Goal: Task Accomplishment & Management: Use online tool/utility

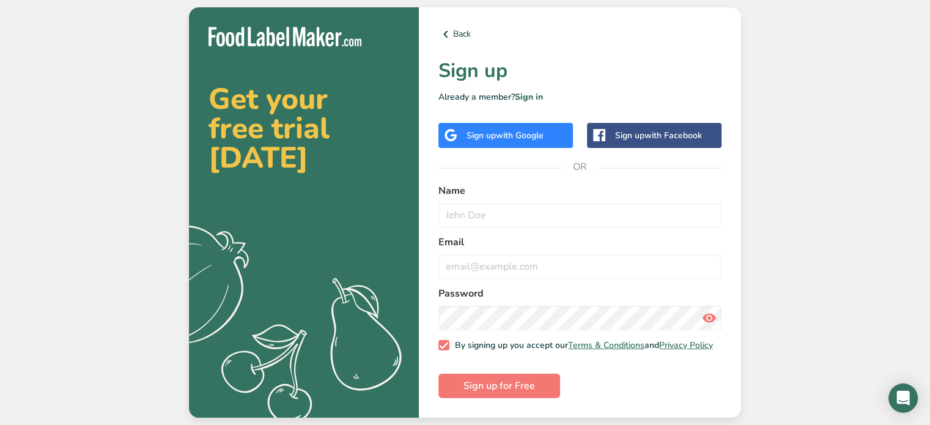
click at [513, 131] on span "with Google" at bounding box center [520, 136] width 48 height 12
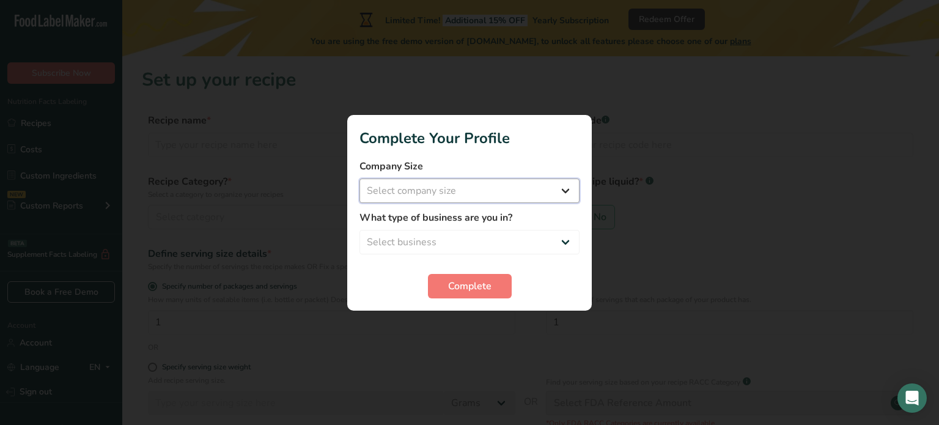
click at [479, 200] on select "Select company size Fewer than 10 Employees 10 to 50 Employees 51 to 500 Employ…" at bounding box center [469, 190] width 220 height 24
select select "2"
click at [359, 178] on select "Select company size Fewer than 10 Employees 10 to 50 Employees 51 to 500 Employ…" at bounding box center [469, 190] width 220 height 24
click at [485, 249] on select "Select business Packaged Food Manufacturer Restaurant & Cafe Bakery Meal Plans …" at bounding box center [469, 242] width 220 height 24
select select "1"
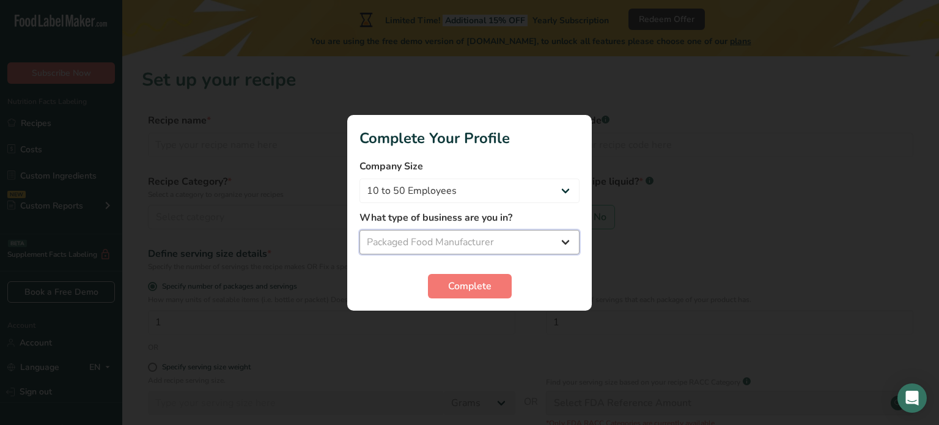
click at [359, 230] on select "Select business Packaged Food Manufacturer Restaurant & Cafe Bakery Meal Plans …" at bounding box center [469, 242] width 220 height 24
click at [485, 300] on section "Complete Your Profile Company Size Fewer than 10 Employees 10 to 50 Employees 5…" at bounding box center [469, 213] width 244 height 196
click at [477, 292] on span "Complete" at bounding box center [469, 286] width 43 height 15
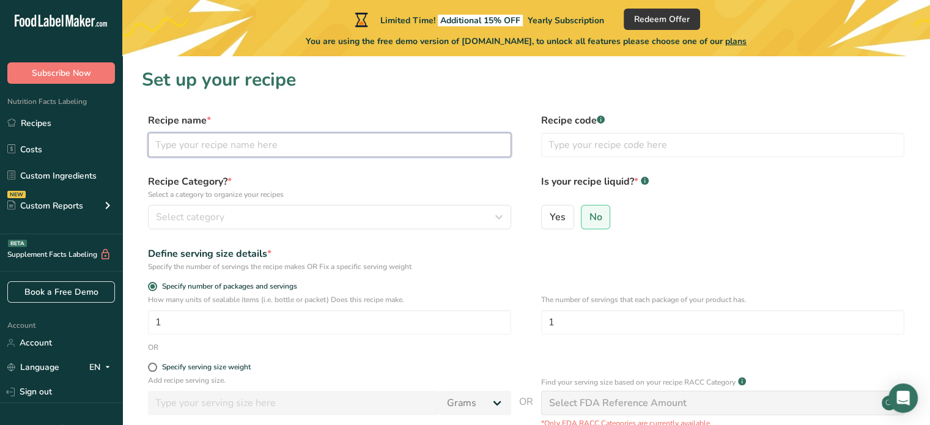
click at [238, 142] on input "text" at bounding box center [329, 145] width 363 height 24
click at [340, 119] on label "Recipe name *" at bounding box center [329, 120] width 363 height 15
click at [269, 142] on input "text" at bounding box center [329, 145] width 363 height 24
paste input "Sugar Free Gummy Worms"
type input "Sugar Free Gummy Worms"
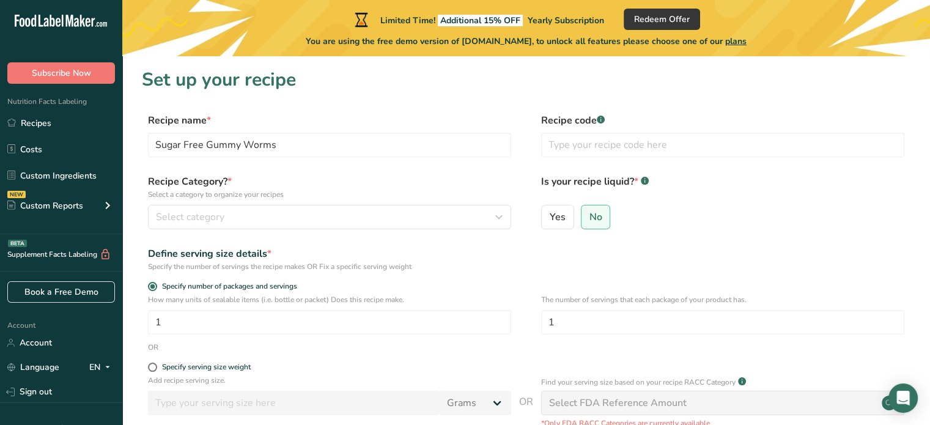
click at [252, 164] on form "Recipe name * Sugar Free Gummy Worms Recipe code .a-a{fill:#347362;}.b-a{fill:#…" at bounding box center [526, 317] width 768 height 409
click at [307, 215] on div "Select category" at bounding box center [326, 217] width 340 height 15
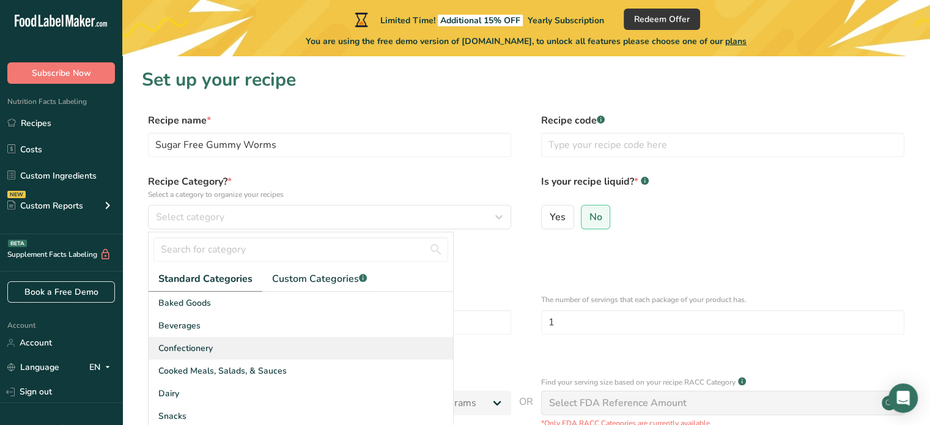
click at [200, 344] on span "Confectionery" at bounding box center [185, 348] width 54 height 13
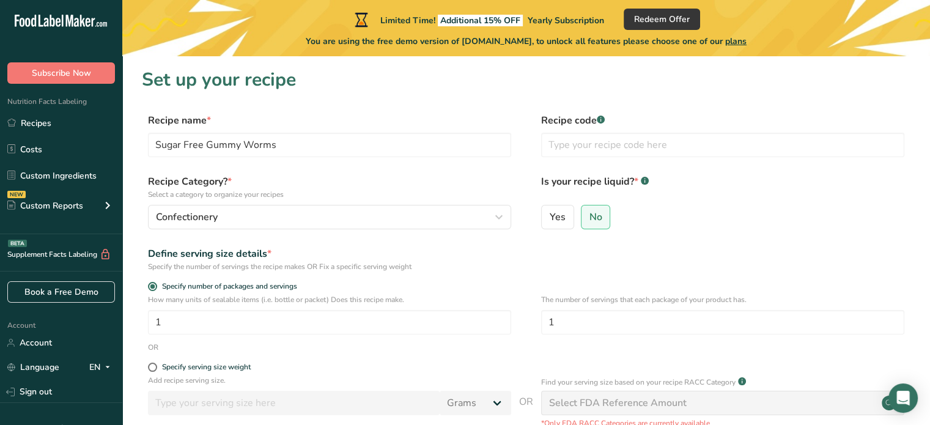
scroll to position [61, 0]
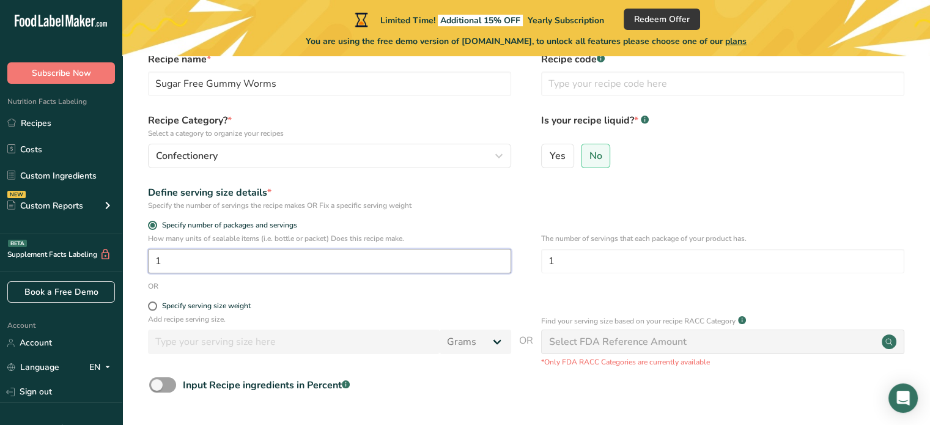
click at [385, 249] on input "1" at bounding box center [329, 261] width 363 height 24
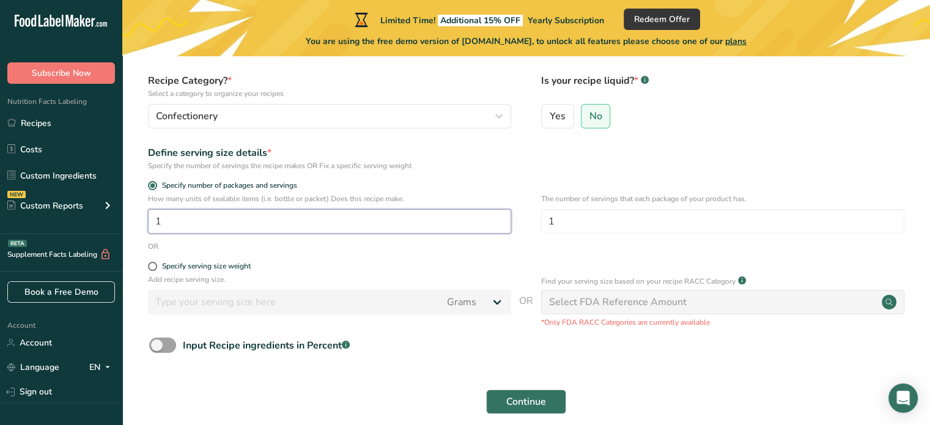
scroll to position [122, 0]
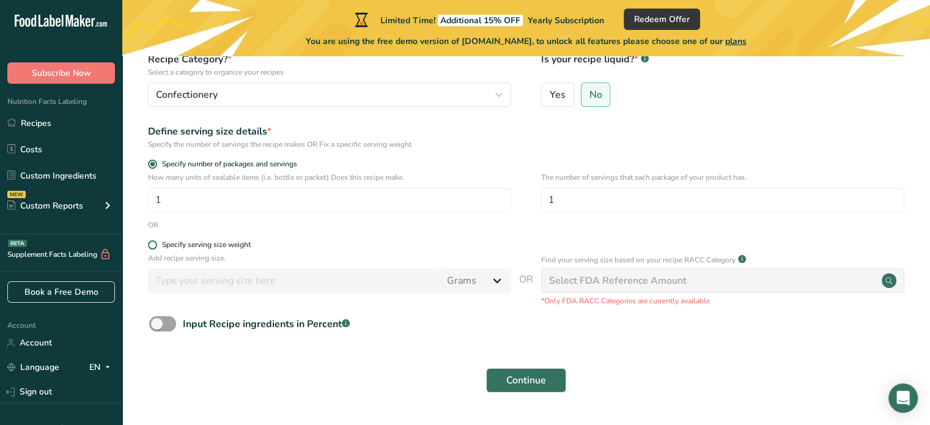
click at [202, 244] on div "Specify serving size weight" at bounding box center [206, 244] width 89 height 9
click at [156, 244] on input "Specify serving size weight" at bounding box center [152, 245] width 8 height 8
radio input "true"
radio input "false"
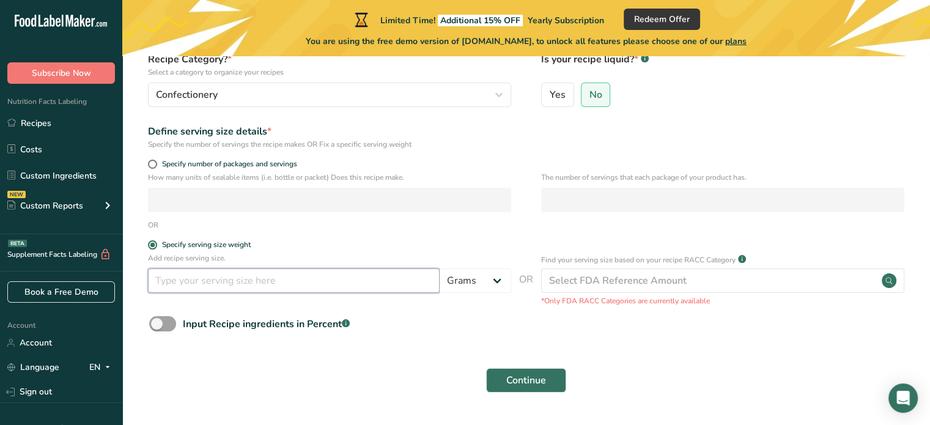
click at [337, 281] on input "number" at bounding box center [294, 280] width 292 height 24
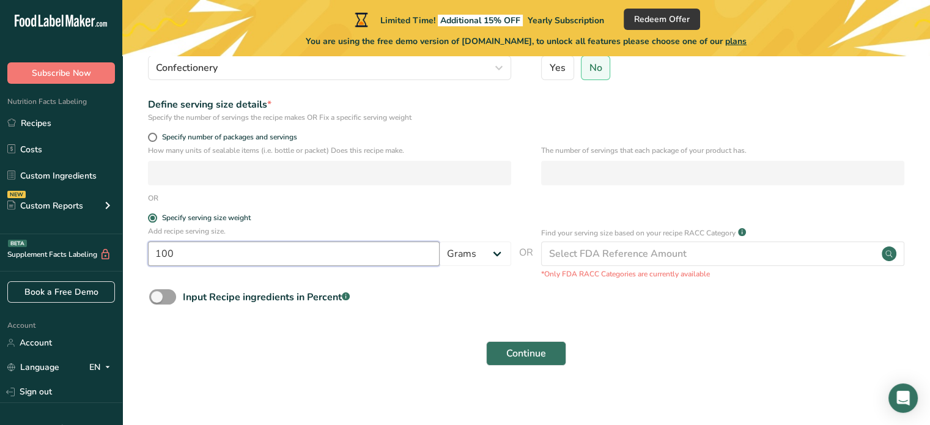
scroll to position [156, 0]
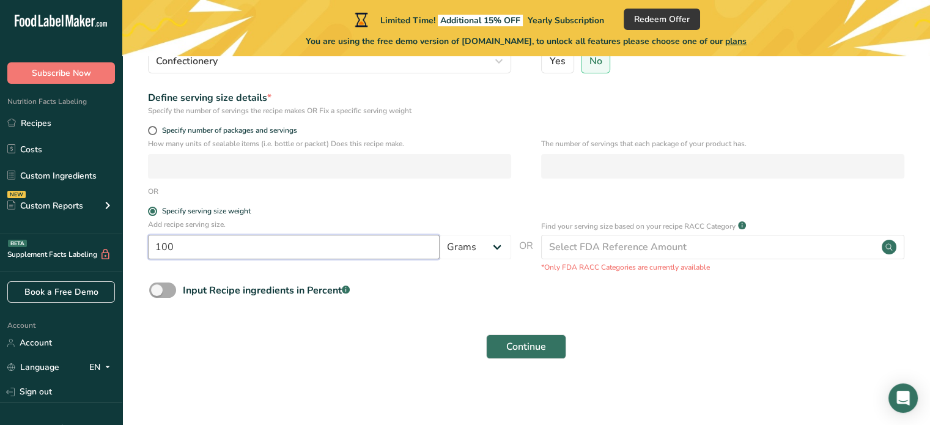
type input "100"
click at [166, 292] on span at bounding box center [162, 289] width 27 height 15
click at [157, 292] on input "Input Recipe ingredients in Percent .a-a{fill:#347362;}.b-a{fill:#fff;}" at bounding box center [153, 290] width 8 height 8
checkbox input "true"
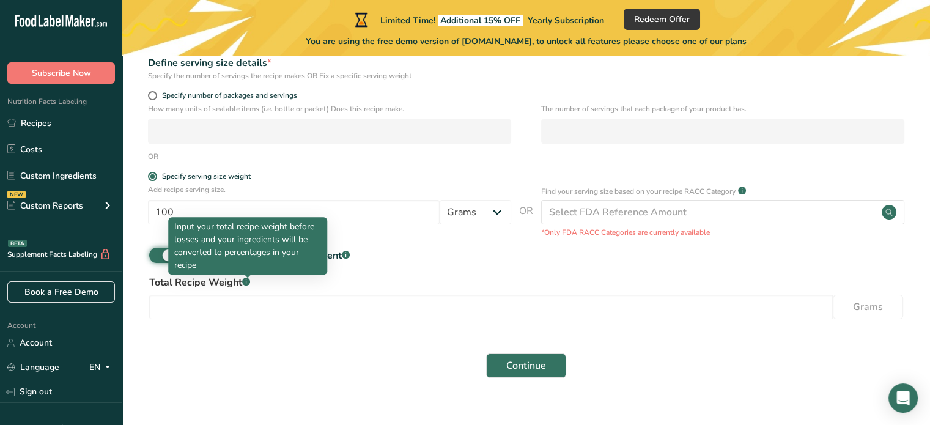
scroll to position [210, 0]
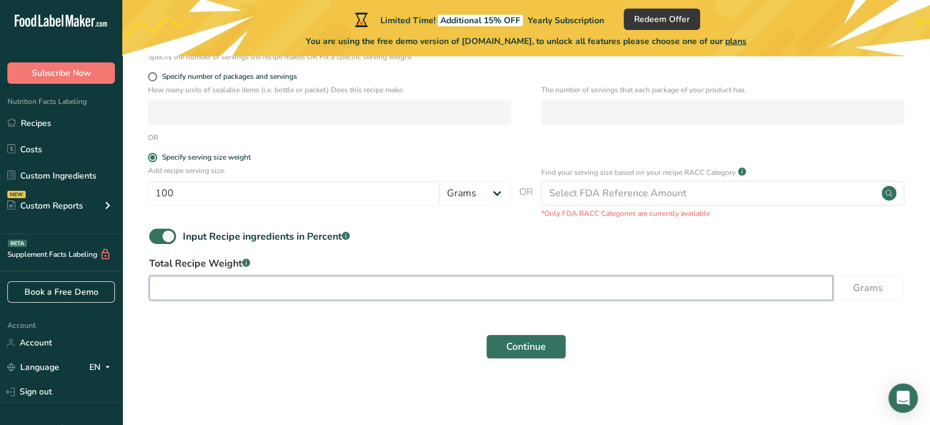
click at [252, 290] on input "number" at bounding box center [490, 288] width 683 height 24
type input "100"
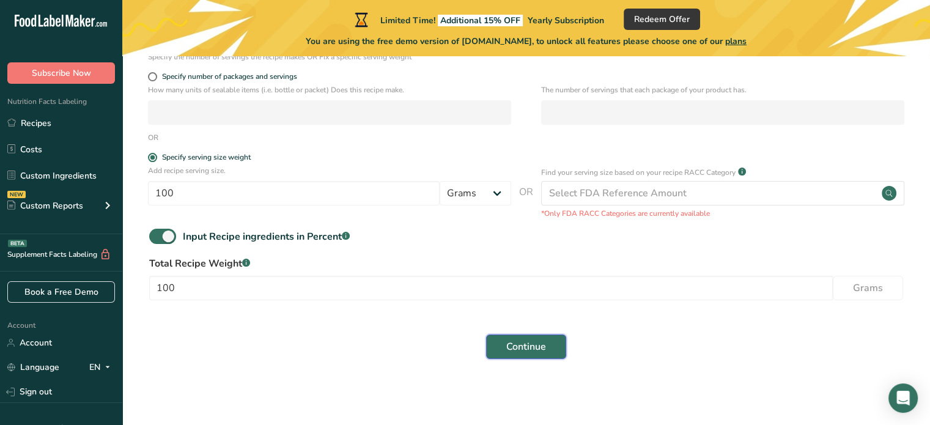
click at [537, 349] on span "Continue" at bounding box center [526, 346] width 40 height 15
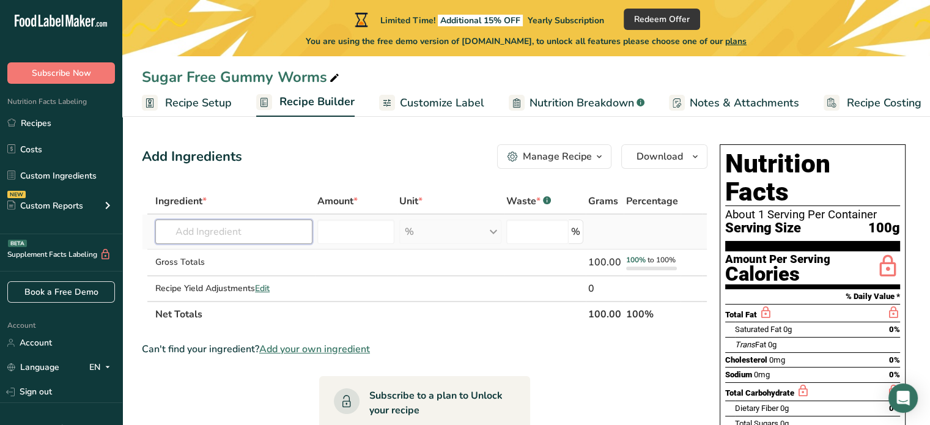
click at [265, 226] on input "text" at bounding box center [233, 231] width 157 height 24
click at [220, 240] on input "text" at bounding box center [233, 231] width 157 height 24
paste input "Maltitol Syrup"
type input "Maltitol Syrup"
click at [332, 230] on input "number" at bounding box center [355, 231] width 77 height 24
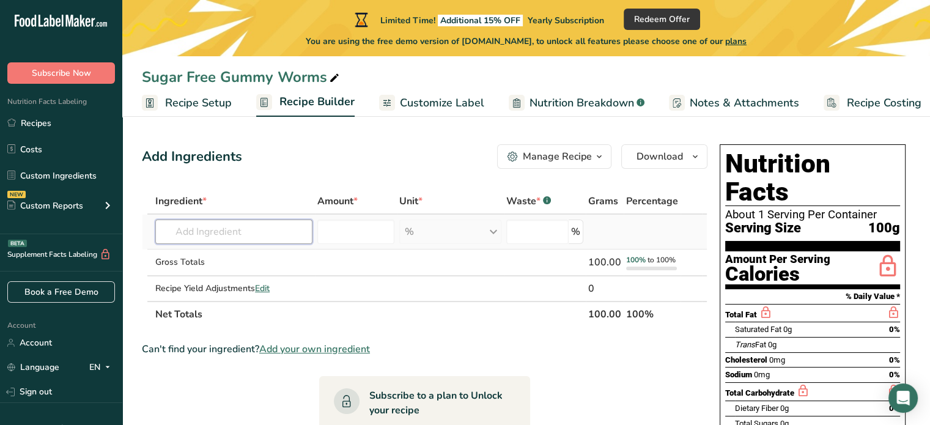
click at [268, 232] on input "text" at bounding box center [233, 231] width 157 height 24
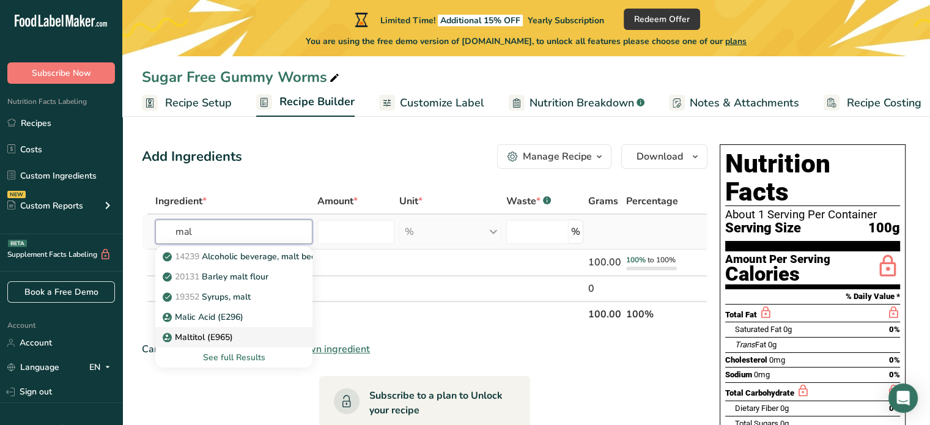
type input "mal"
click at [208, 341] on p "Maltitol (E965)" at bounding box center [199, 337] width 68 height 13
type input "Maltitol (E965)"
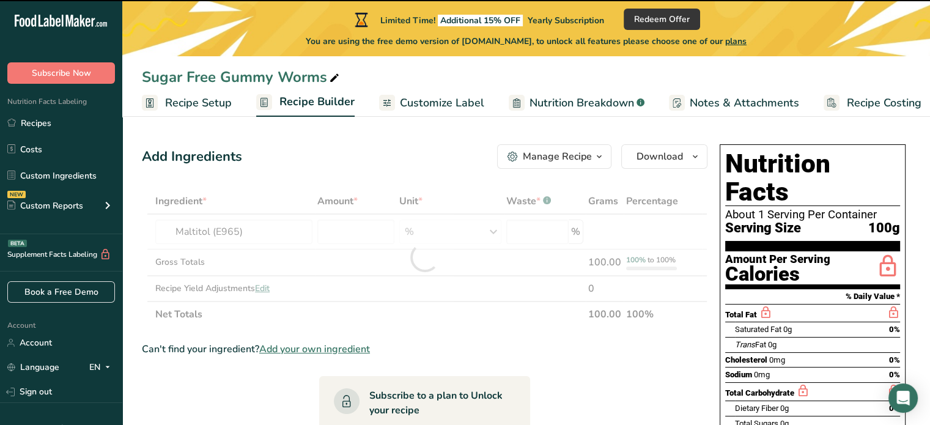
type input "0"
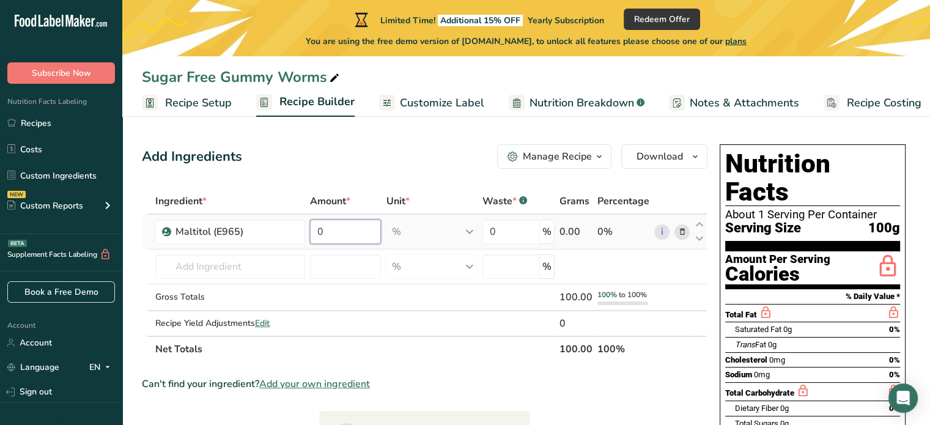
click at [330, 234] on input "0" at bounding box center [346, 231] width 72 height 24
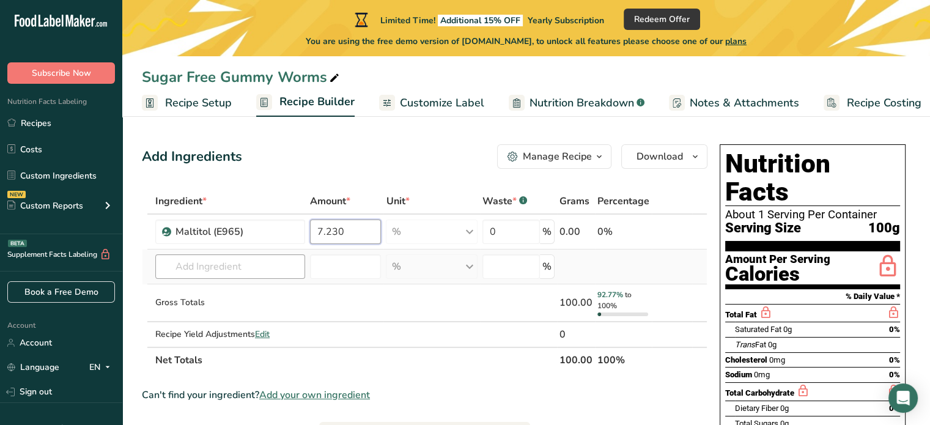
type input "7.230"
click at [241, 265] on div "Ingredient * Amount * Unit * Waste * .a-a{fill:#347362;}.b-a{fill:#fff;} Grams …" at bounding box center [424, 280] width 565 height 185
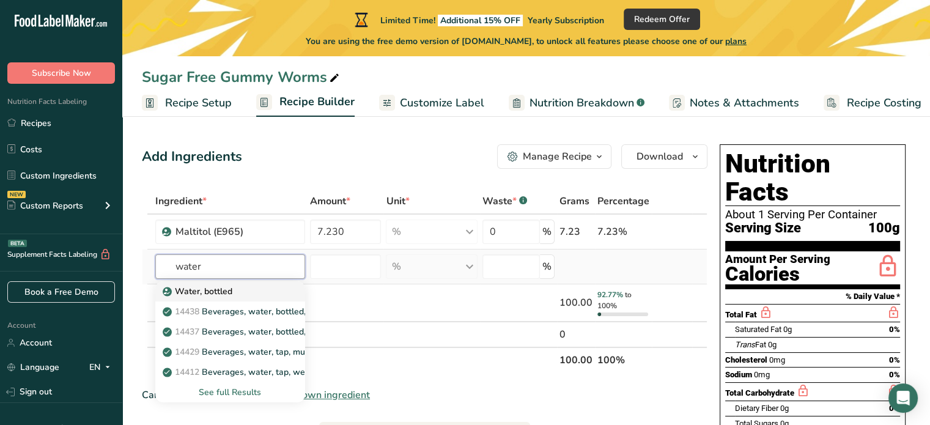
type input "water"
click at [276, 291] on link "Water, bottled" at bounding box center [230, 291] width 150 height 20
type input "Water, bottled"
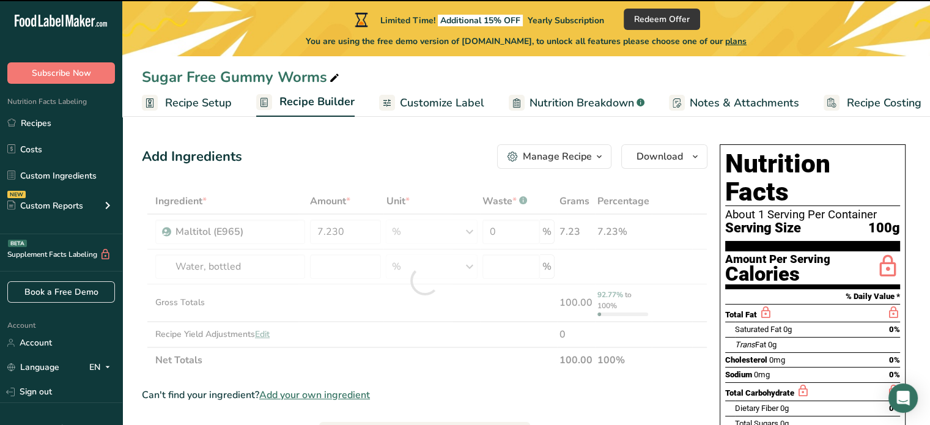
type input "0"
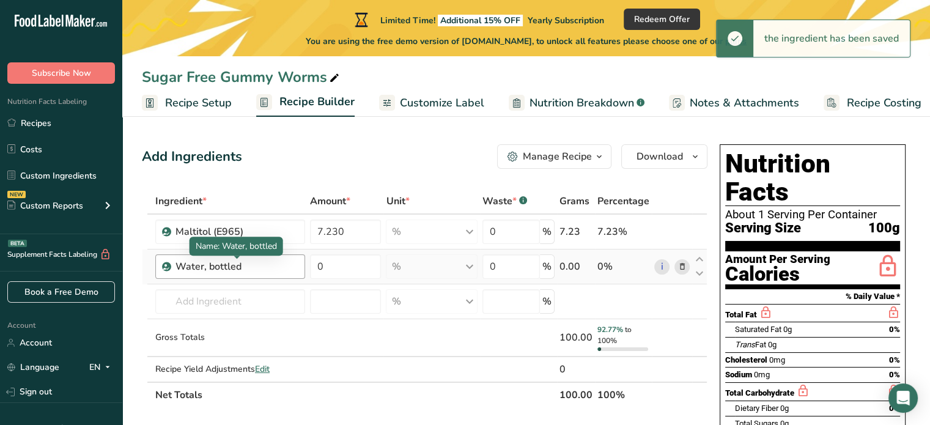
click at [268, 264] on div "Water, bottled" at bounding box center [236, 266] width 122 height 15
click at [241, 268] on div "Water, bottled" at bounding box center [236, 266] width 122 height 15
click at [238, 265] on div "Water, bottled" at bounding box center [236, 266] width 122 height 15
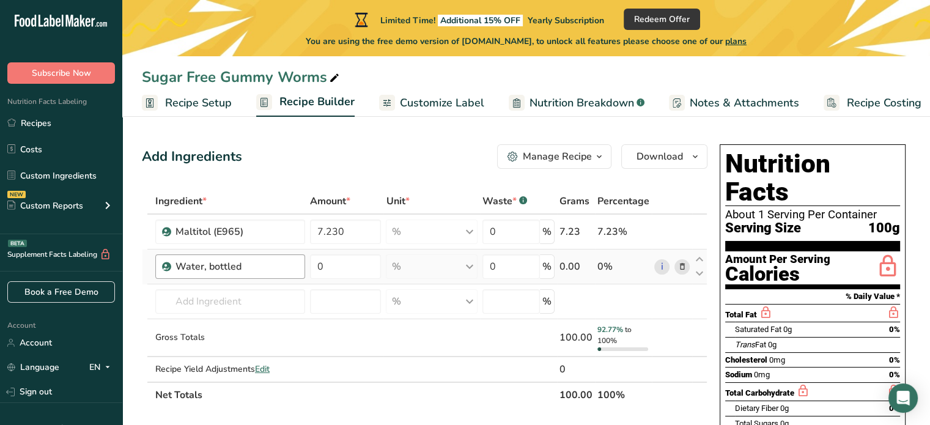
click at [218, 271] on div "Water, bottled" at bounding box center [236, 266] width 122 height 15
click at [202, 264] on div "Water, bottled" at bounding box center [236, 266] width 122 height 15
click at [281, 262] on div "Water, bottled" at bounding box center [236, 266] width 122 height 15
click at [252, 249] on span "Name: Water, bottled" at bounding box center [236, 246] width 81 height 12
click at [698, 273] on icon at bounding box center [699, 273] width 15 height 9
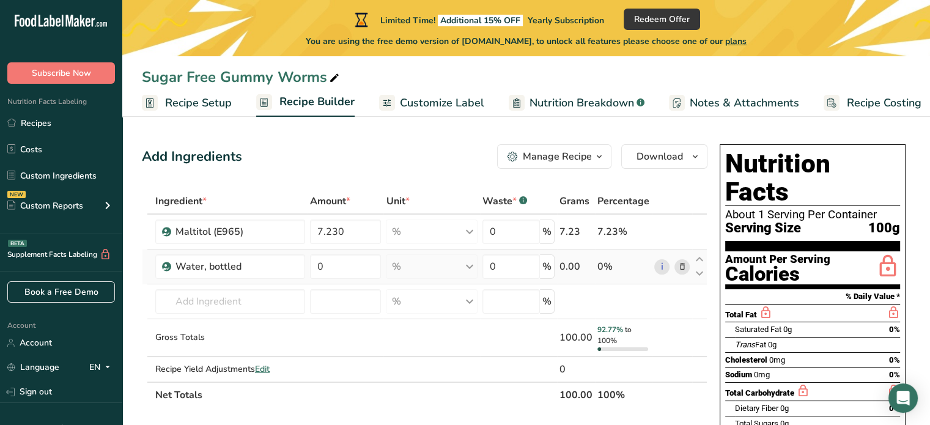
click at [683, 268] on icon at bounding box center [681, 266] width 9 height 13
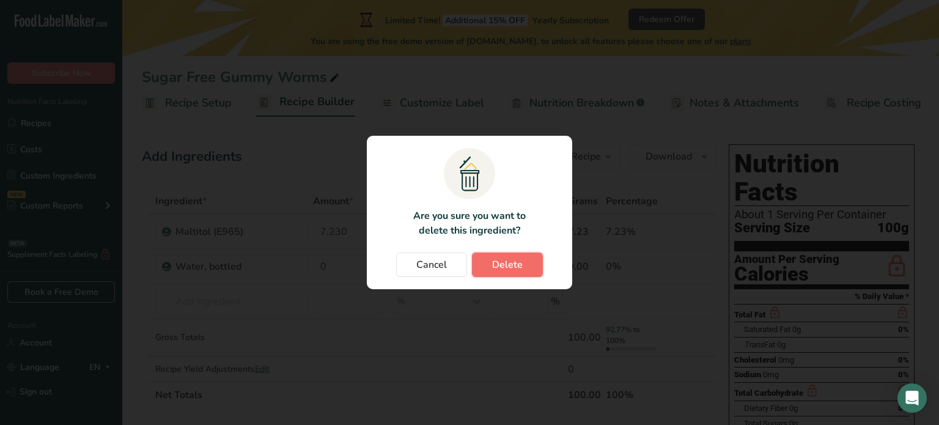
click at [514, 266] on span "Delete" at bounding box center [507, 264] width 31 height 15
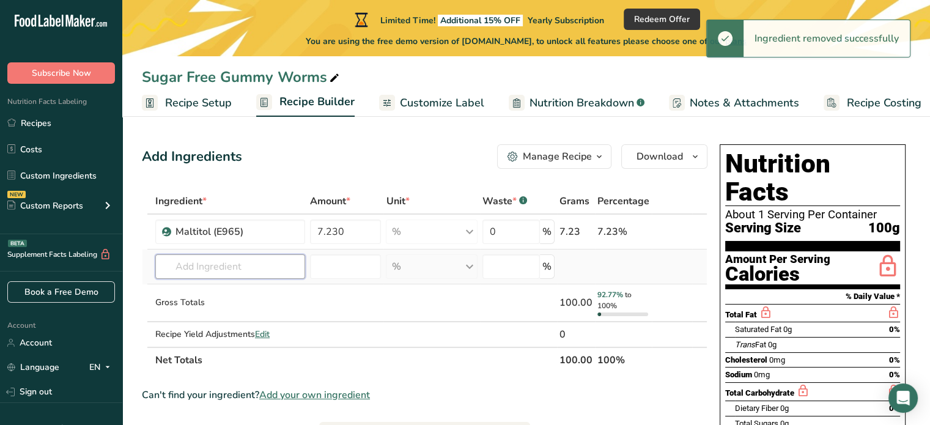
click at [238, 267] on input "text" at bounding box center [230, 266] width 150 height 24
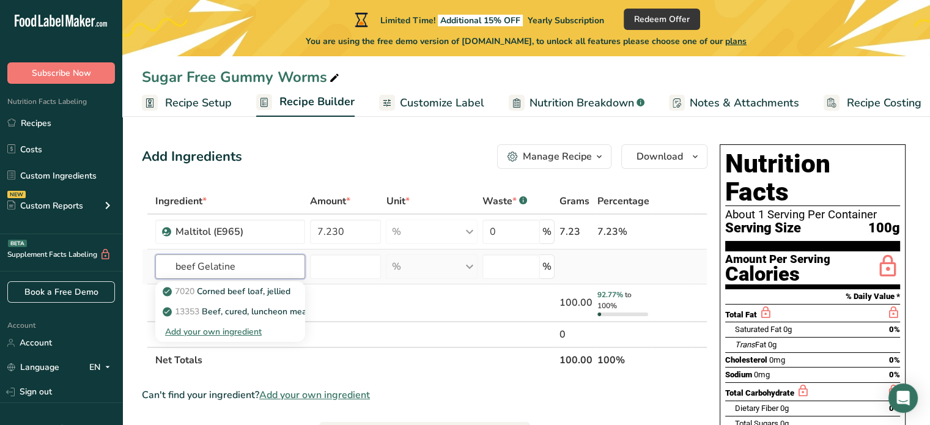
click at [202, 271] on input "beef Gelatine" at bounding box center [230, 266] width 150 height 24
click at [197, 268] on input "beef Gelatine" at bounding box center [230, 266] width 150 height 24
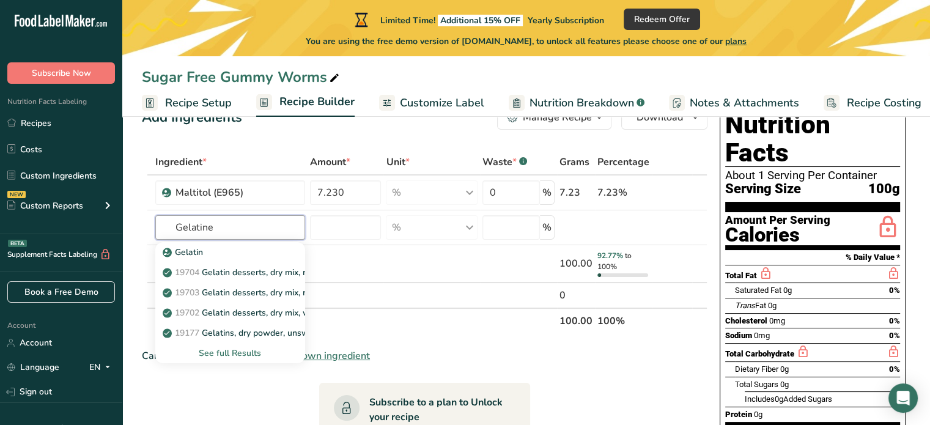
scroll to position [61, 0]
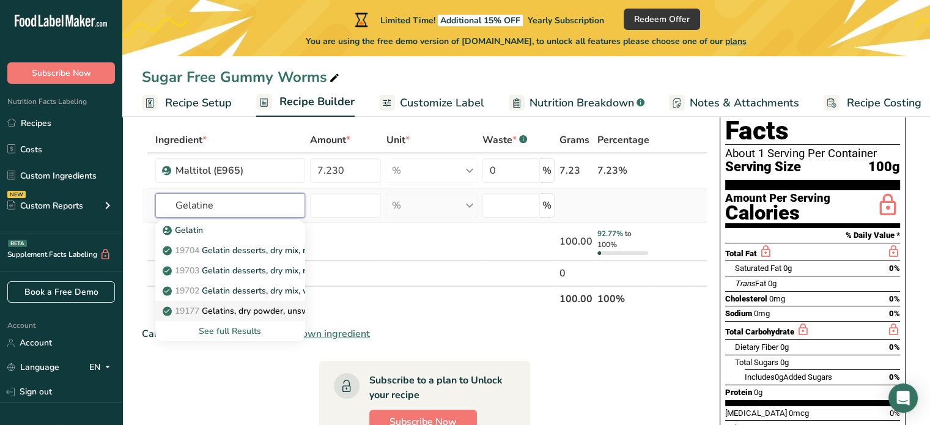
type input "Gelatine"
click at [249, 314] on p "19177 Gelatins, dry powder, unsweetened" at bounding box center [253, 310] width 176 height 13
type input "Gelatins, dry powder, unsweetened"
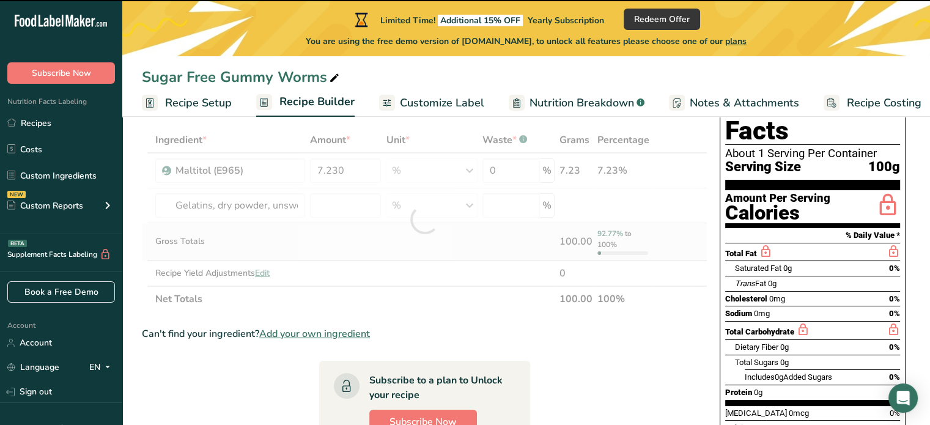
type input "0"
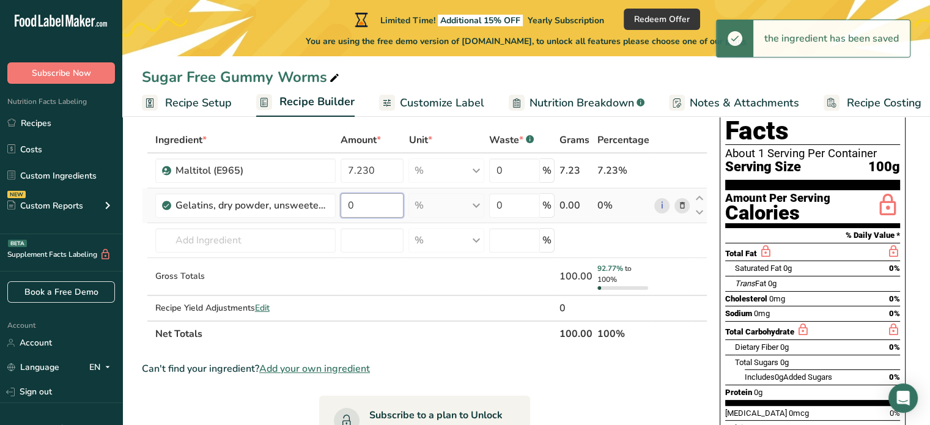
click at [358, 210] on input "0" at bounding box center [372, 205] width 64 height 24
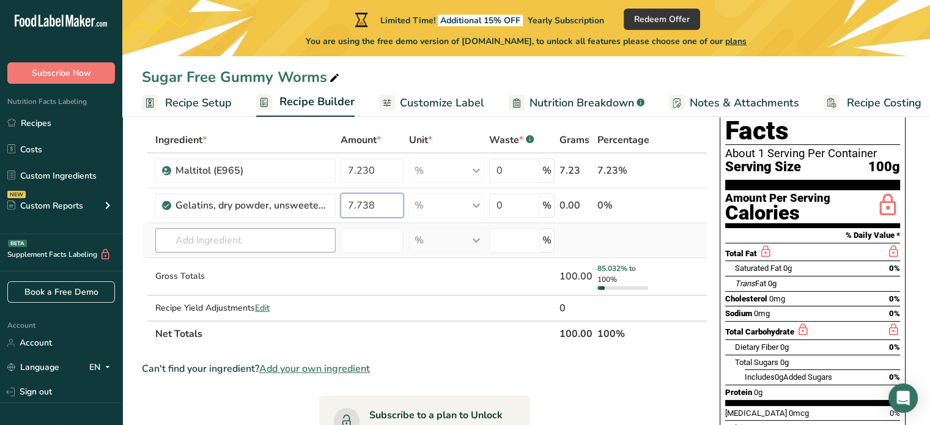
type input "7.738"
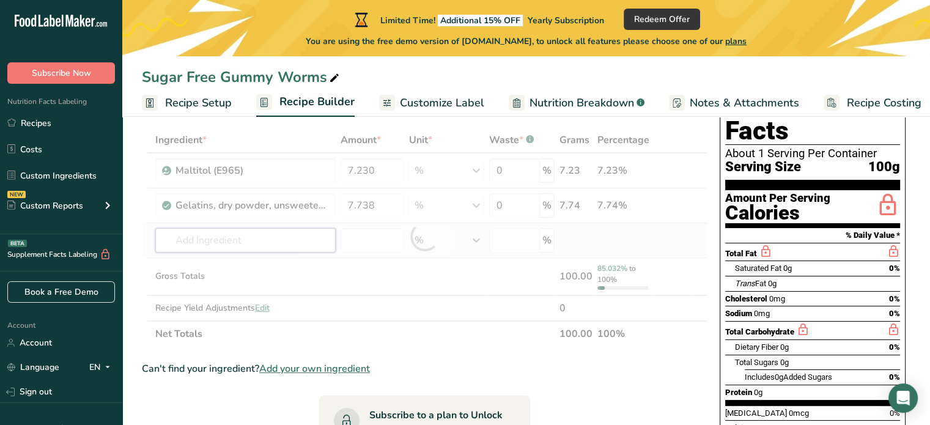
click at [257, 239] on div "Ingredient * Amount * Unit * Waste * .a-a{fill:#347362;}.b-a{fill:#fff;} Grams …" at bounding box center [424, 236] width 565 height 219
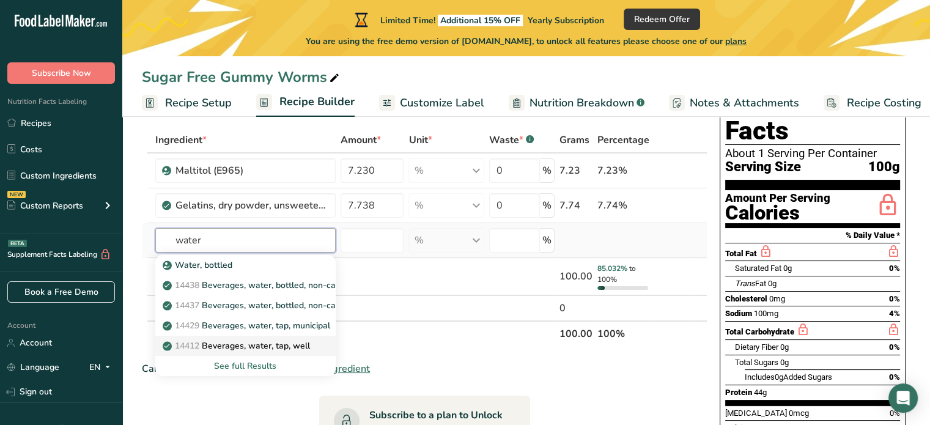
type input "water"
click at [265, 349] on p "14412 [GEOGRAPHIC_DATA], water, tap, well" at bounding box center [237, 345] width 145 height 13
type input "Beverages, water, tap, well"
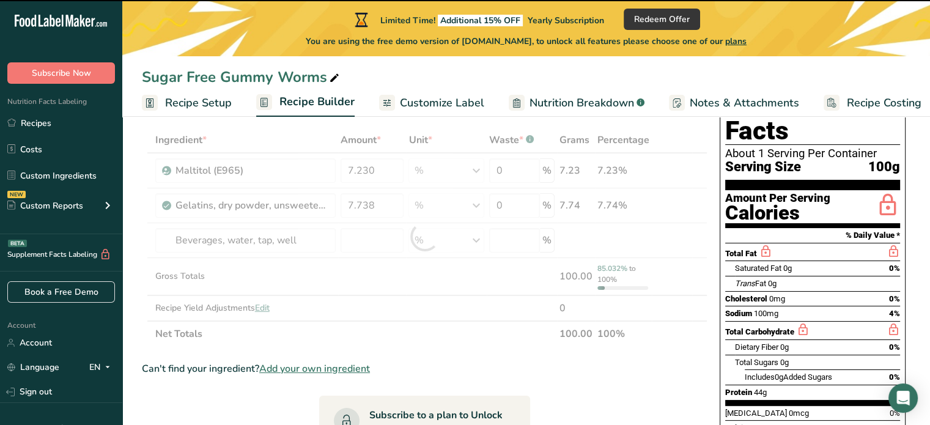
type input "0"
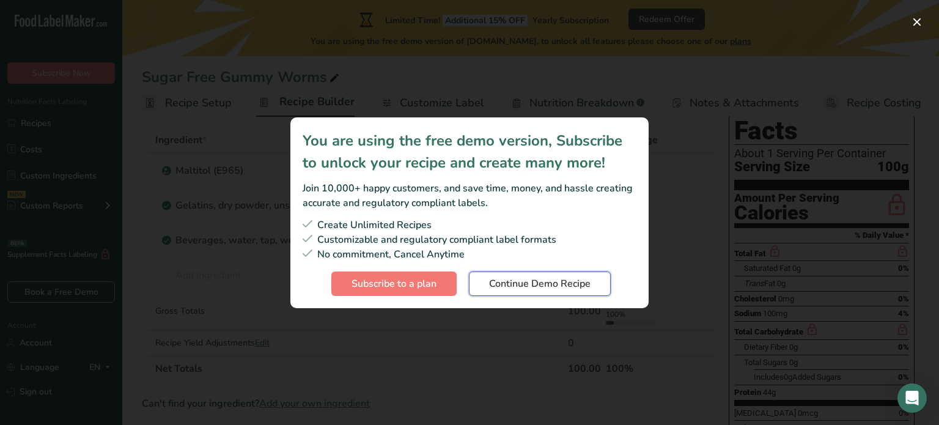
click at [508, 285] on span "Continue Demo Recipe" at bounding box center [539, 283] width 101 height 15
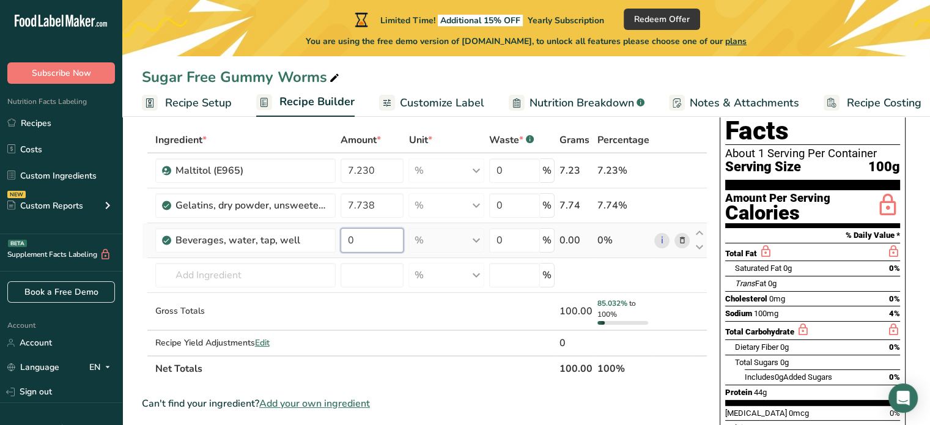
click at [374, 242] on input "0" at bounding box center [372, 240] width 64 height 24
type input "1"
click at [361, 243] on input "1" at bounding box center [372, 240] width 64 height 24
type input "14.450"
click at [270, 265] on div "Ingredient * Amount * Unit * Waste * .a-a{fill:#347362;}.b-a{fill:#fff;} Grams …" at bounding box center [424, 254] width 565 height 254
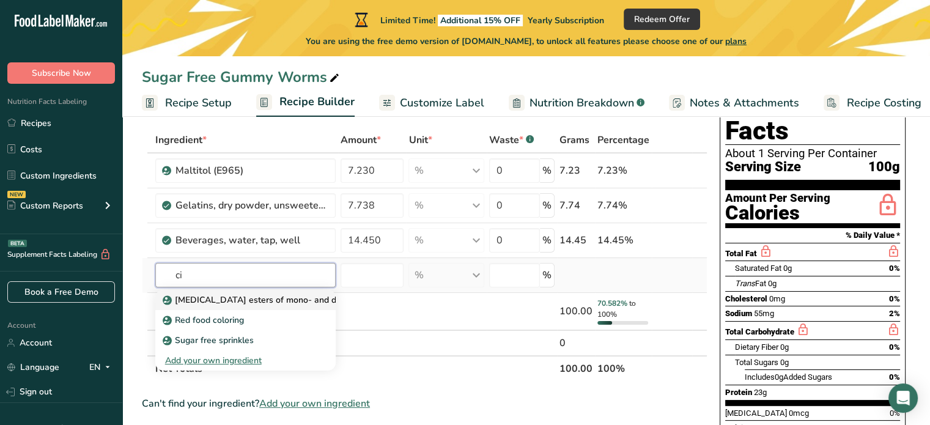
type input "c"
type input "A"
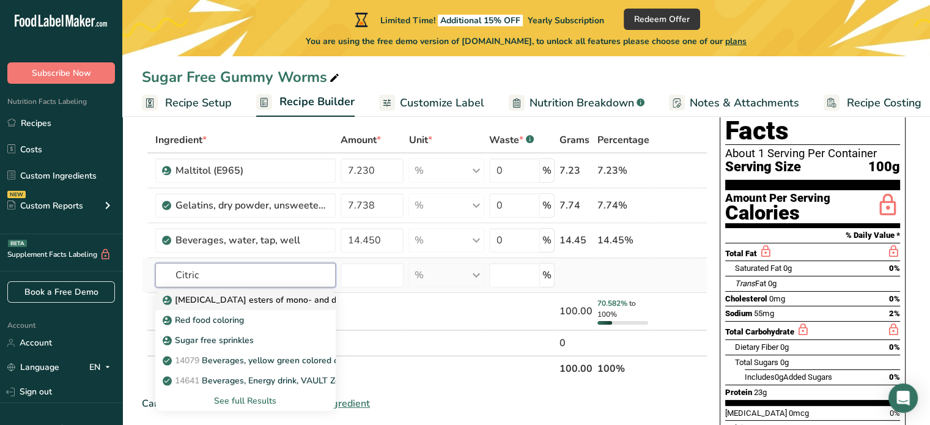
type input "Citric"
click at [256, 295] on p "[MEDICAL_DATA] esters of mono- and diglycerides of fatty acids (E472c)" at bounding box center [314, 299] width 299 height 13
type input "[MEDICAL_DATA] esters of mono- and diglycerides of fatty acids (E472c)"
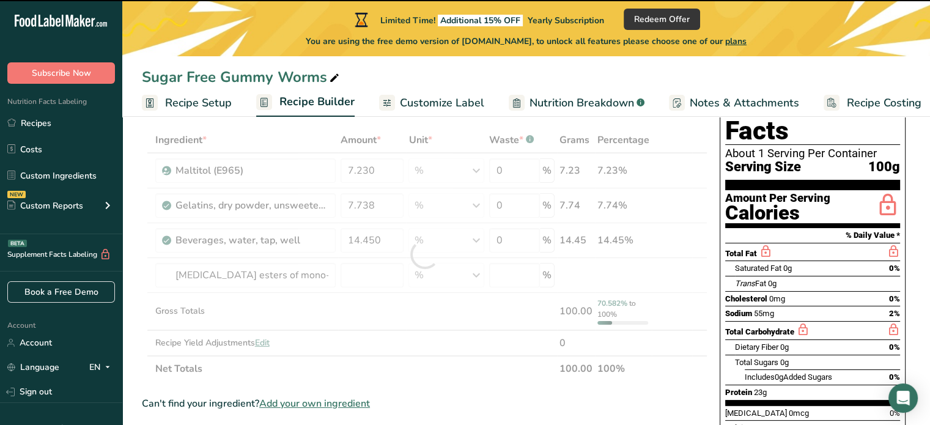
type input "0"
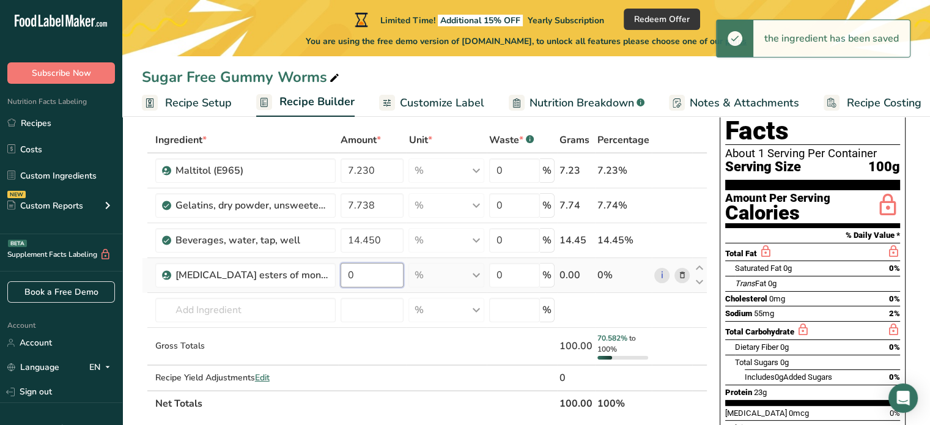
click at [361, 281] on input "0" at bounding box center [372, 275] width 64 height 24
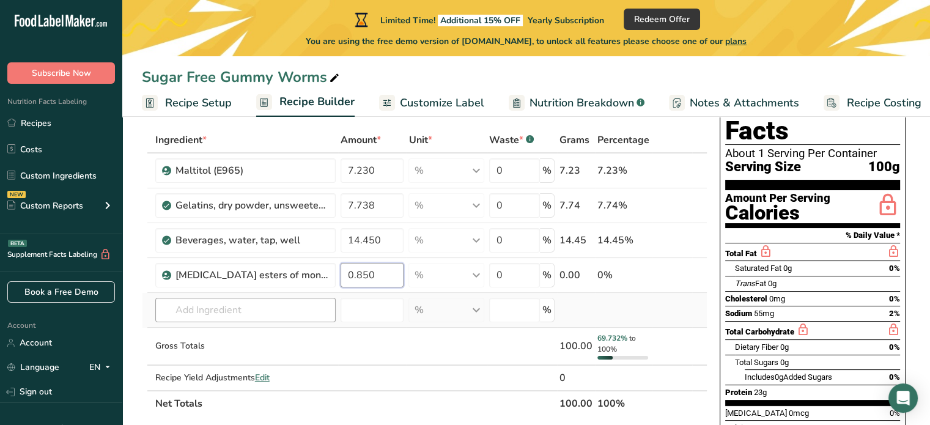
type input "0.850"
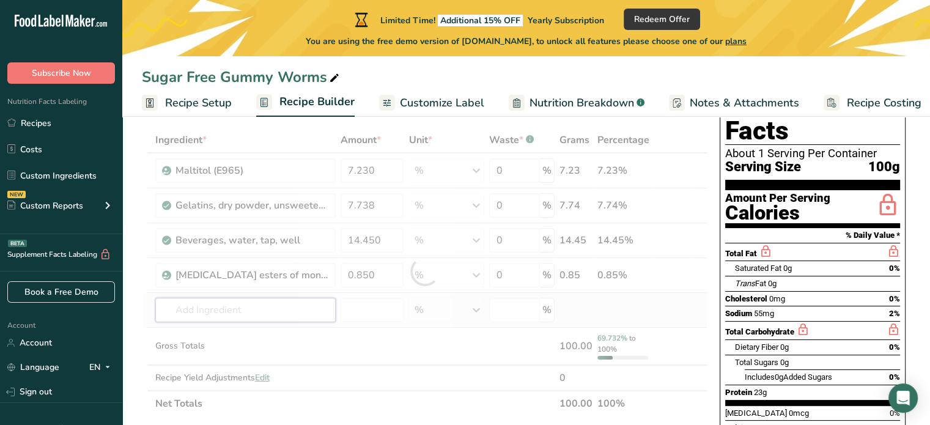
click at [249, 301] on div "Ingredient * Amount * Unit * Waste * .a-a{fill:#347362;}.b-a{fill:#fff;} Grams …" at bounding box center [424, 271] width 565 height 289
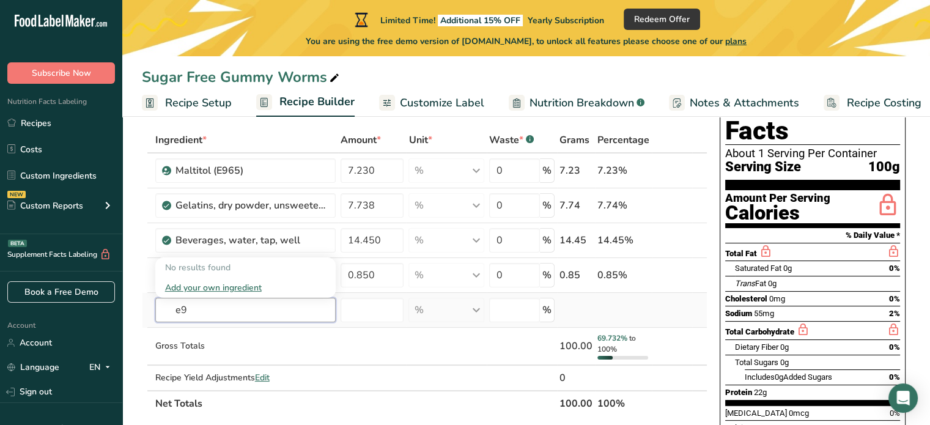
type input "e"
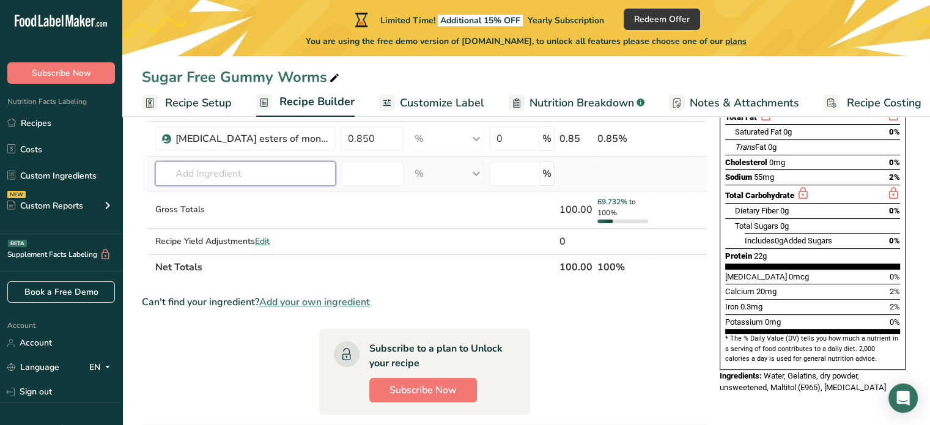
scroll to position [122, 0]
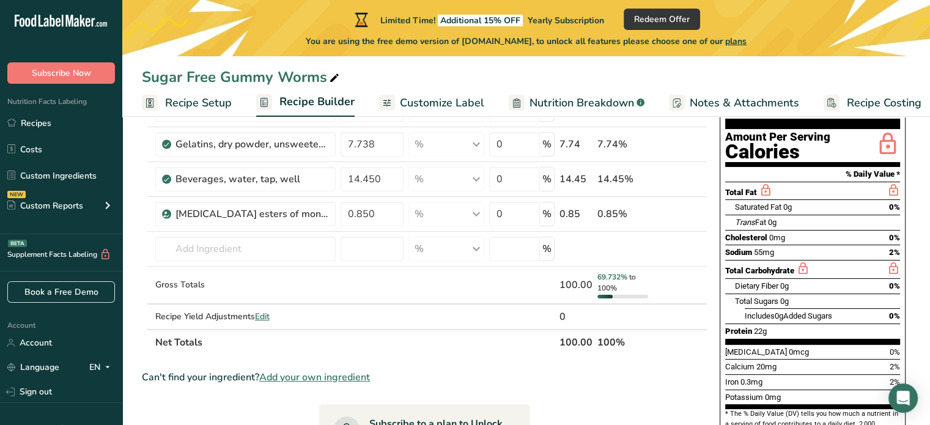
click at [563, 105] on span "Nutrition Breakdown" at bounding box center [581, 103] width 105 height 17
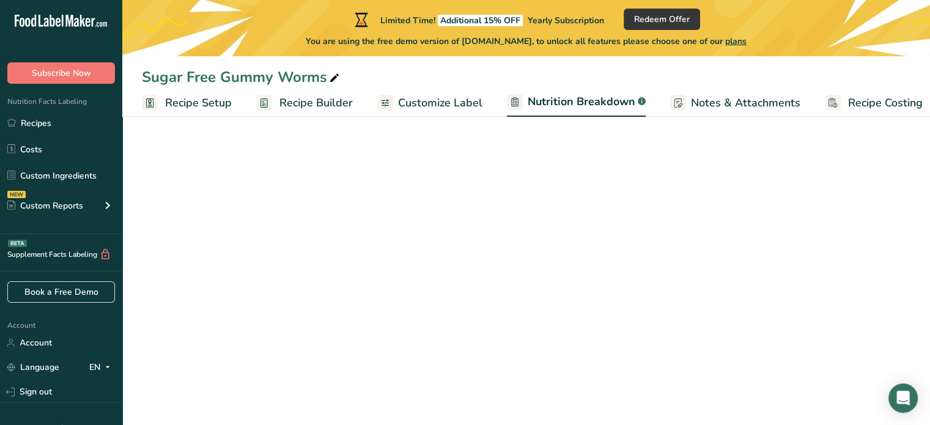
scroll to position [0, 12]
select select "Calories"
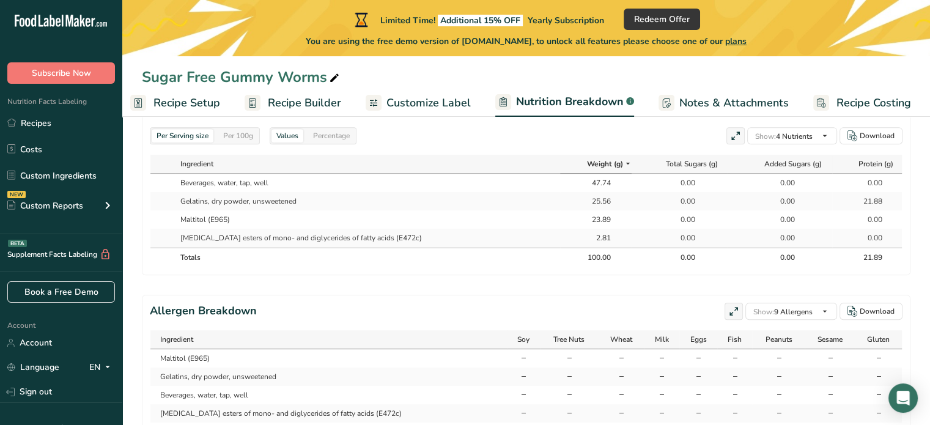
scroll to position [526, 0]
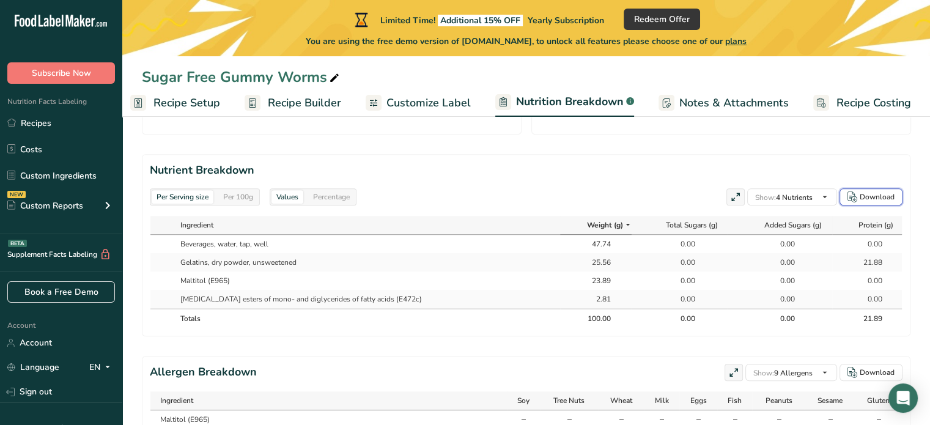
click at [870, 195] on div "Download" at bounding box center [876, 196] width 35 height 11
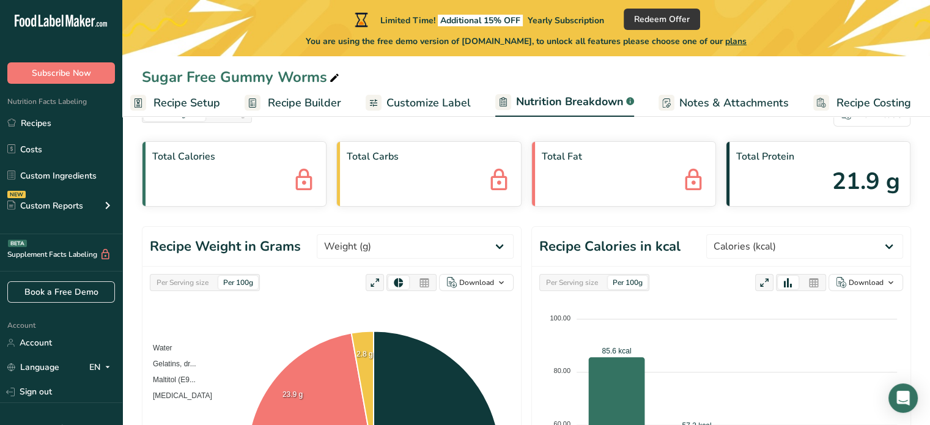
scroll to position [0, 0]
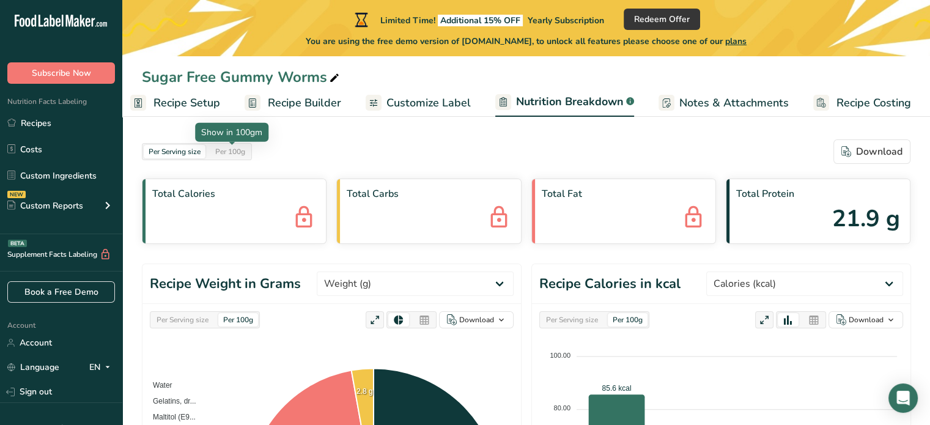
click at [237, 152] on div "Per 100g" at bounding box center [230, 151] width 40 height 13
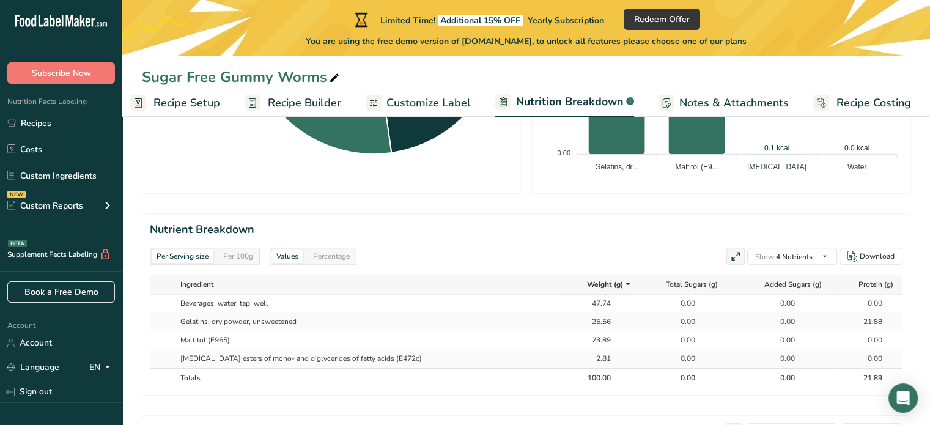
scroll to position [489, 0]
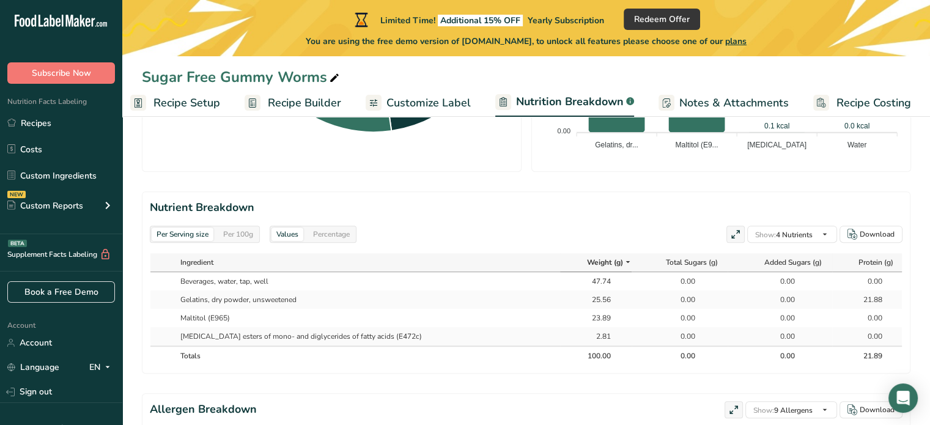
click at [232, 235] on div "Per 100g" at bounding box center [238, 233] width 40 height 13
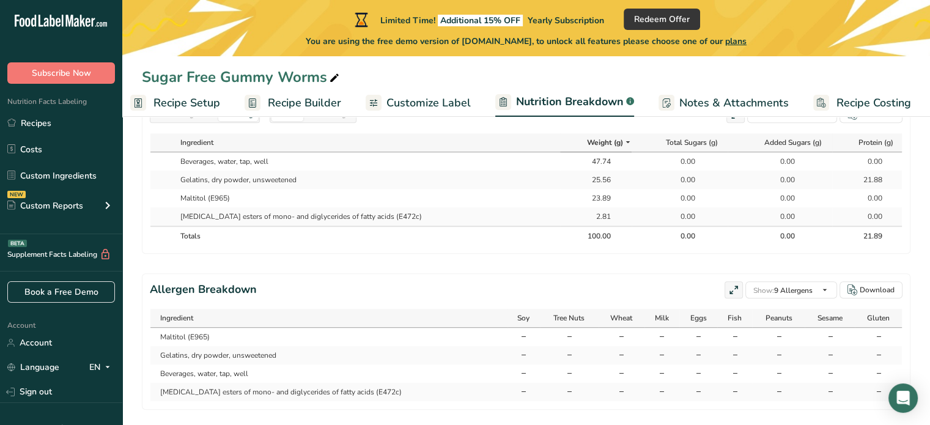
scroll to position [587, 0]
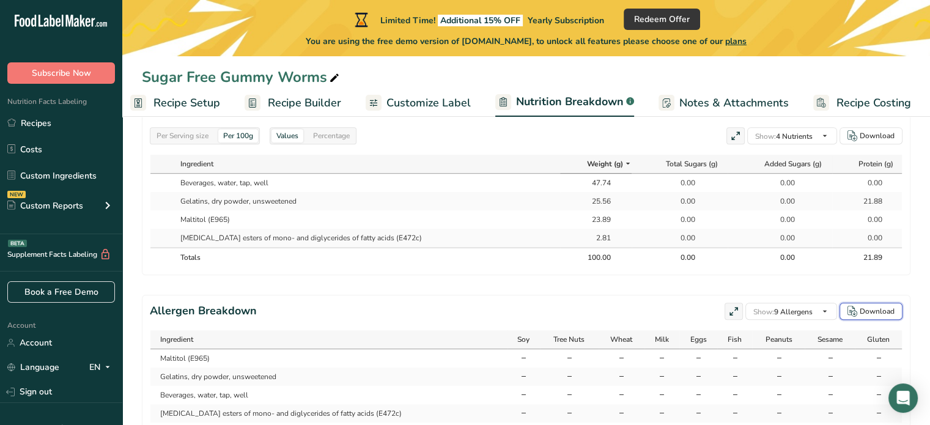
click at [884, 317] on div "Download" at bounding box center [876, 311] width 35 height 11
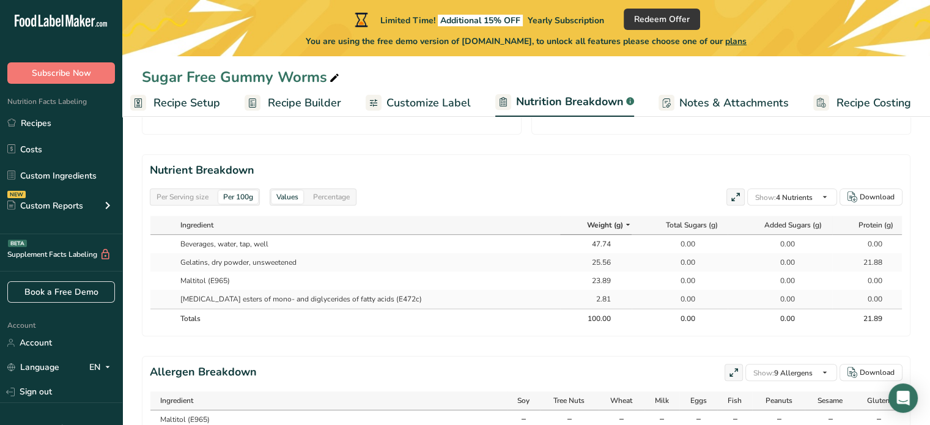
click at [699, 97] on span "Notes & Attachments" at bounding box center [733, 103] width 109 height 17
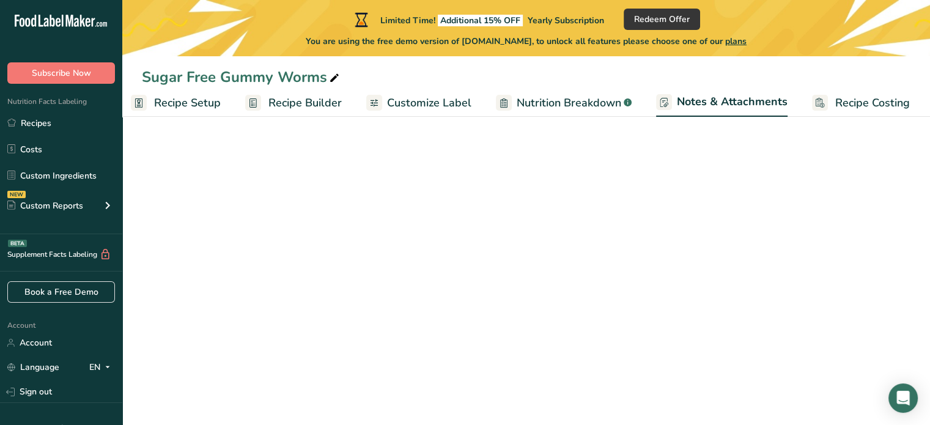
scroll to position [110, 0]
click at [857, 106] on span "Recipe Costing" at bounding box center [872, 103] width 75 height 17
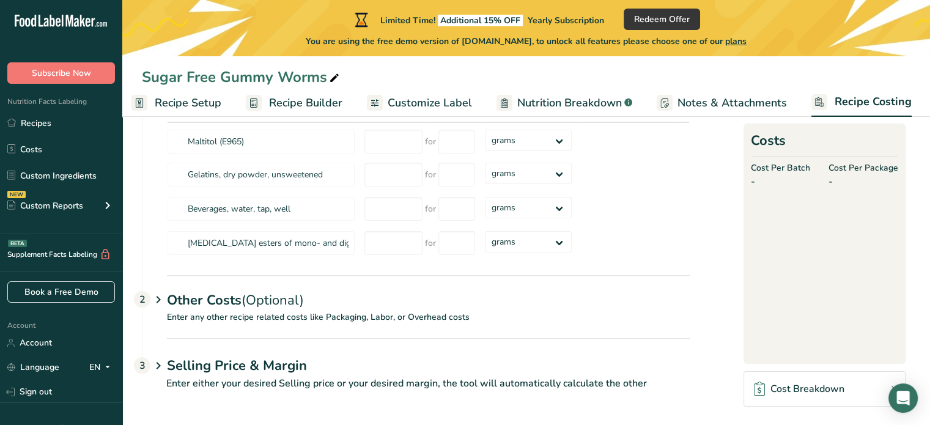
scroll to position [98, 0]
click at [556, 99] on span "Nutrition Breakdown" at bounding box center [569, 103] width 105 height 17
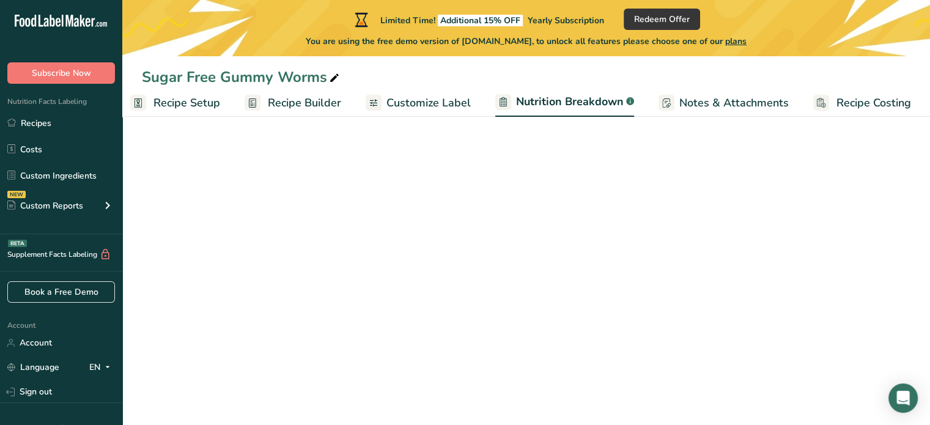
select select "Calories"
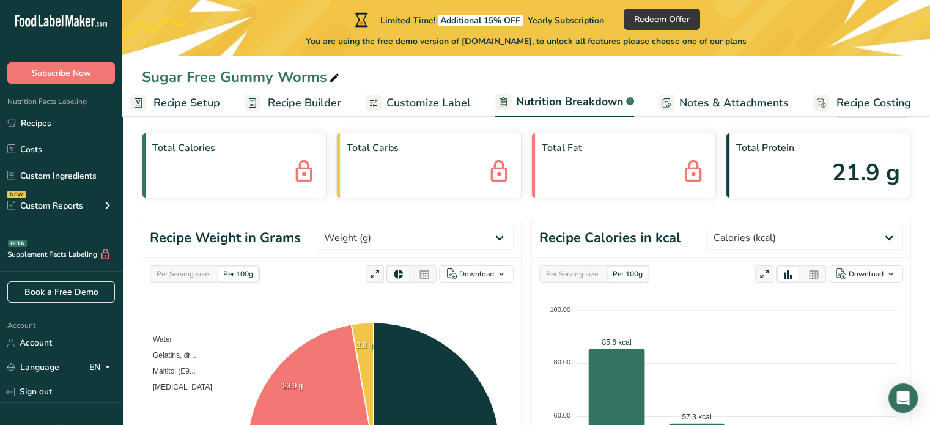
scroll to position [0, 0]
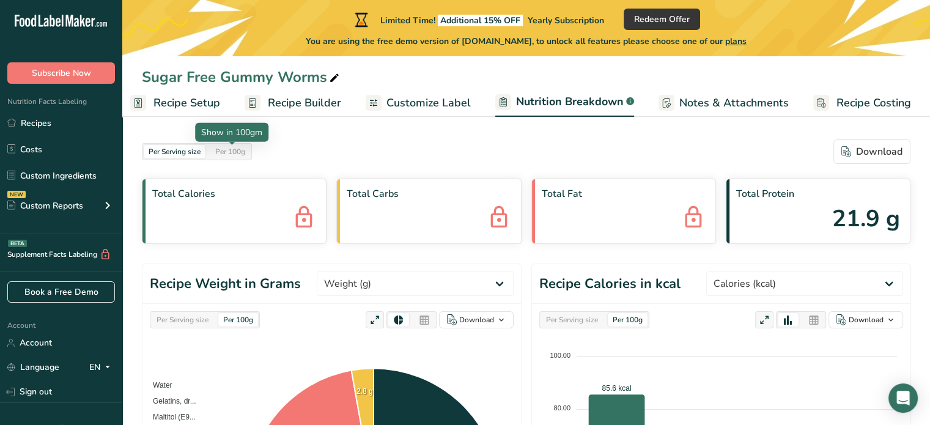
click at [222, 145] on div "Per 100g" at bounding box center [230, 151] width 40 height 13
click at [182, 108] on span "Recipe Setup" at bounding box center [186, 103] width 67 height 17
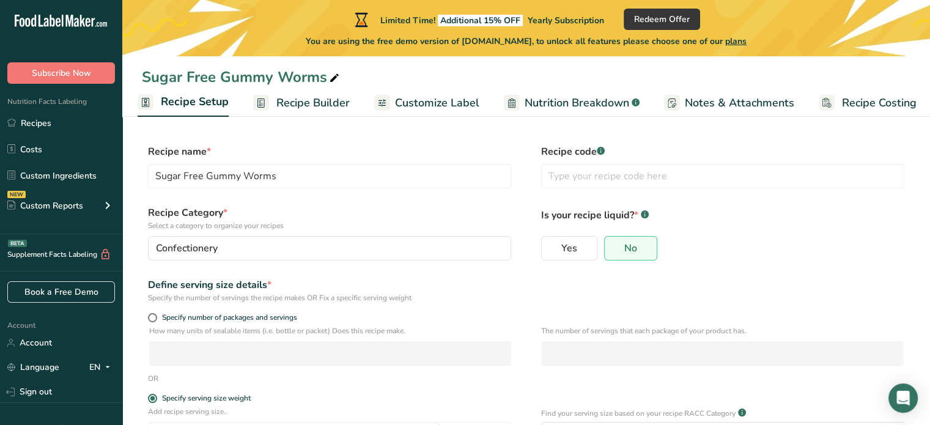
click at [301, 108] on span "Recipe Builder" at bounding box center [312, 103] width 73 height 17
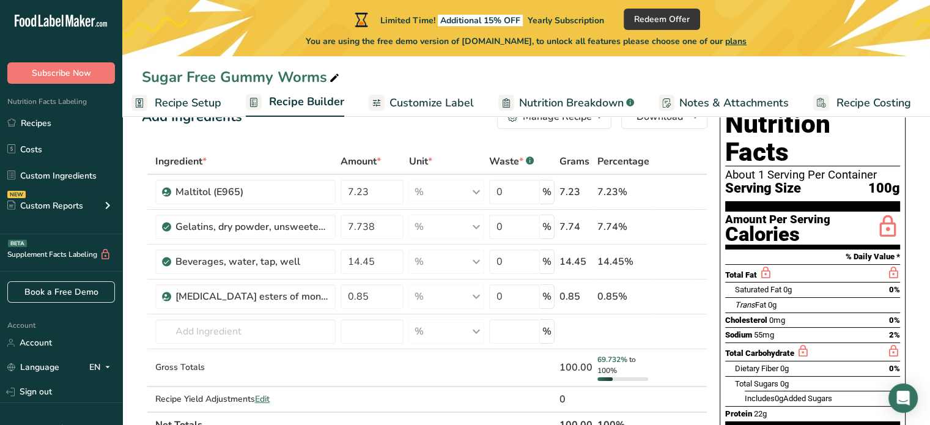
scroll to position [61, 0]
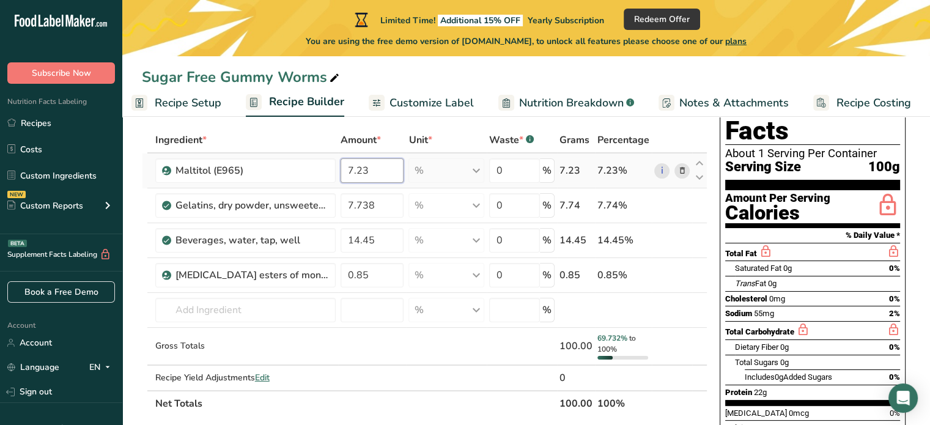
click at [347, 175] on input "7.23" at bounding box center [372, 170] width 64 height 24
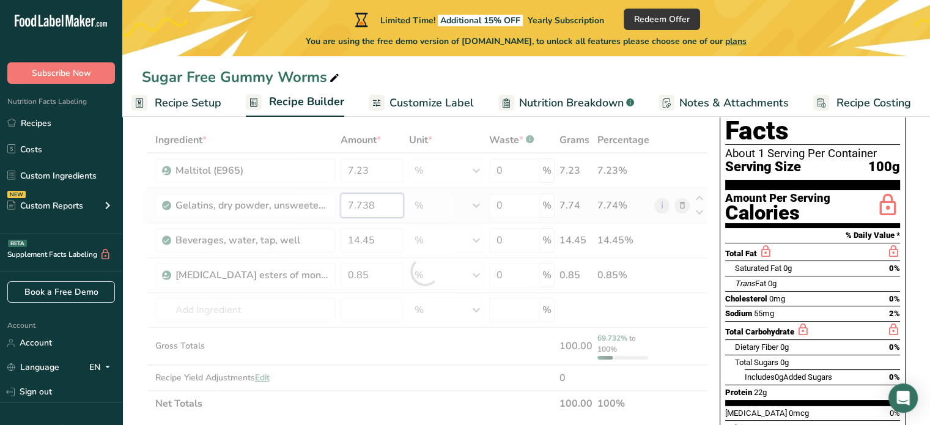
click at [354, 205] on div "Ingredient * Amount * Unit * Waste * .a-a{fill:#347362;}.b-a{fill:#fff;} Grams …" at bounding box center [424, 271] width 565 height 289
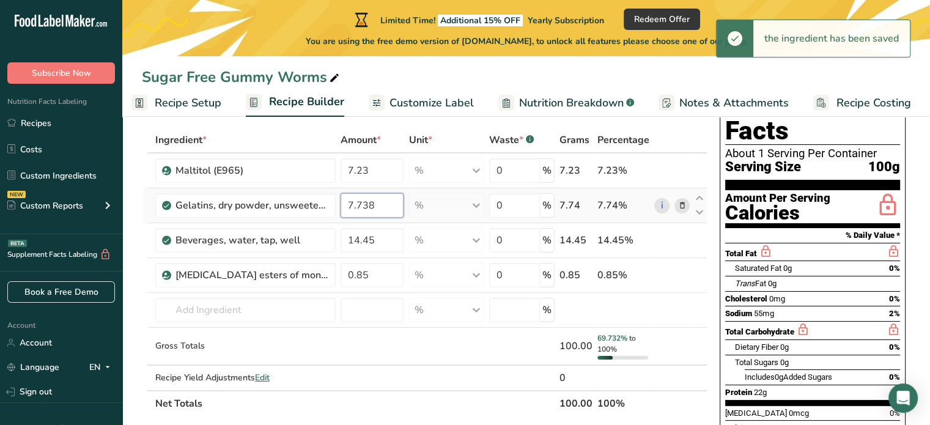
click at [357, 208] on input "7.738" at bounding box center [372, 205] width 64 height 24
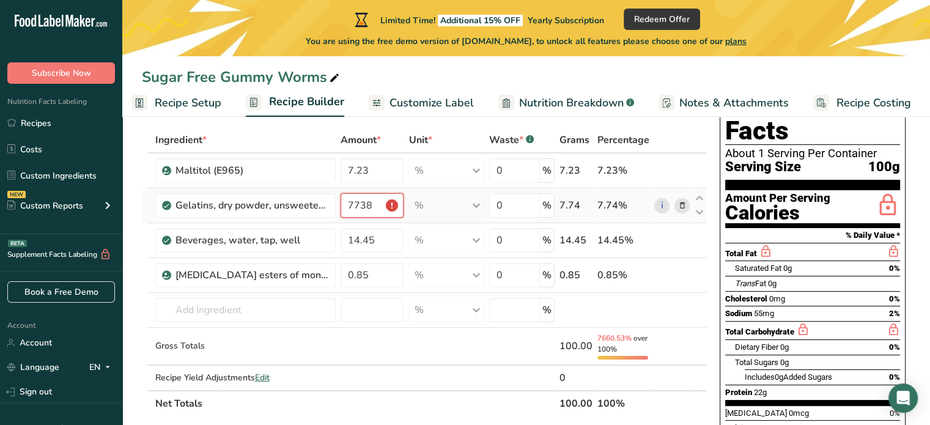
click at [357, 205] on input "7738" at bounding box center [372, 205] width 64 height 24
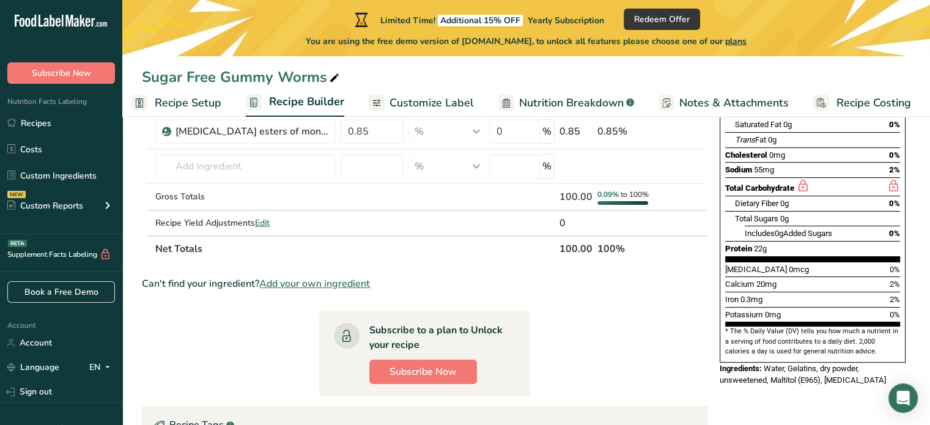
scroll to position [183, 0]
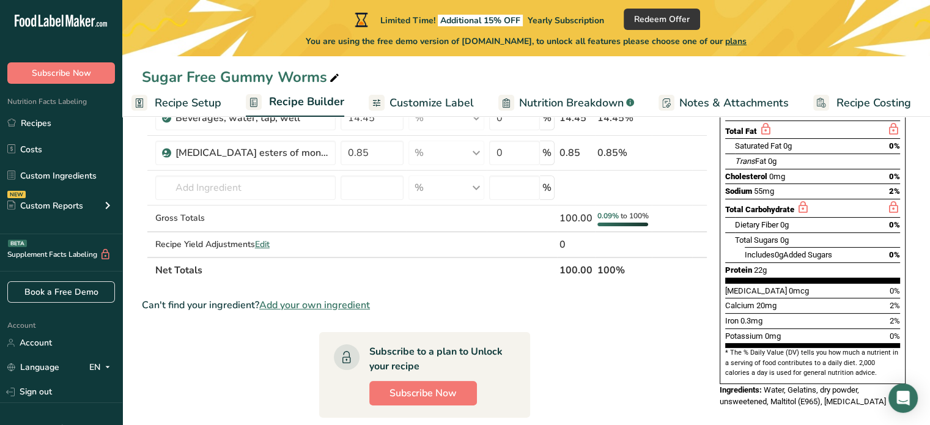
type input "77.38"
click at [812, 313] on div "Iron 0.3mg 2%" at bounding box center [812, 320] width 175 height 15
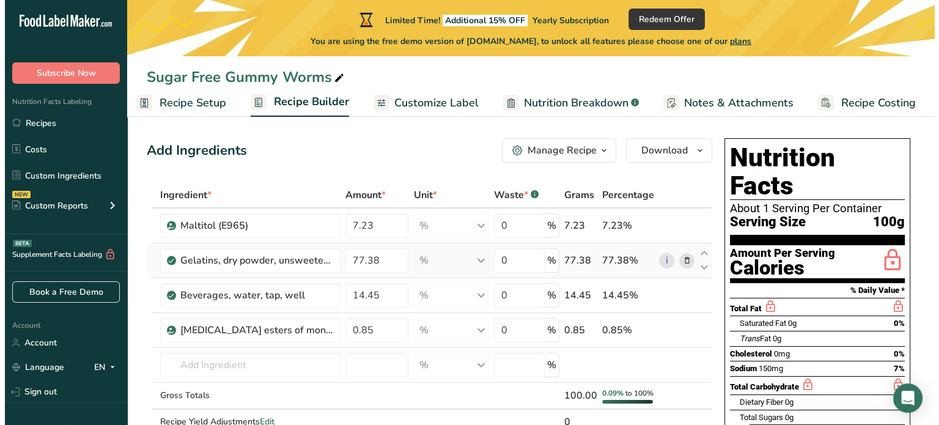
scroll to position [0, 0]
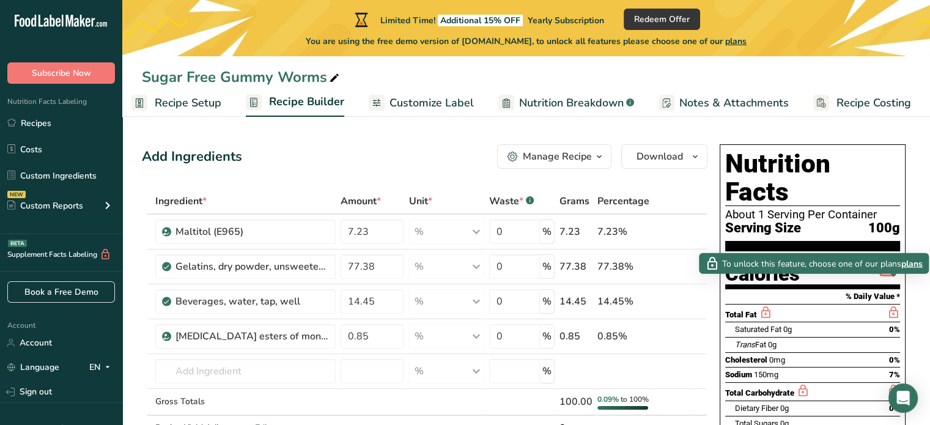
click at [892, 305] on icon at bounding box center [892, 312] width 13 height 15
click at [869, 265] on span "plans" at bounding box center [861, 263] width 21 height 13
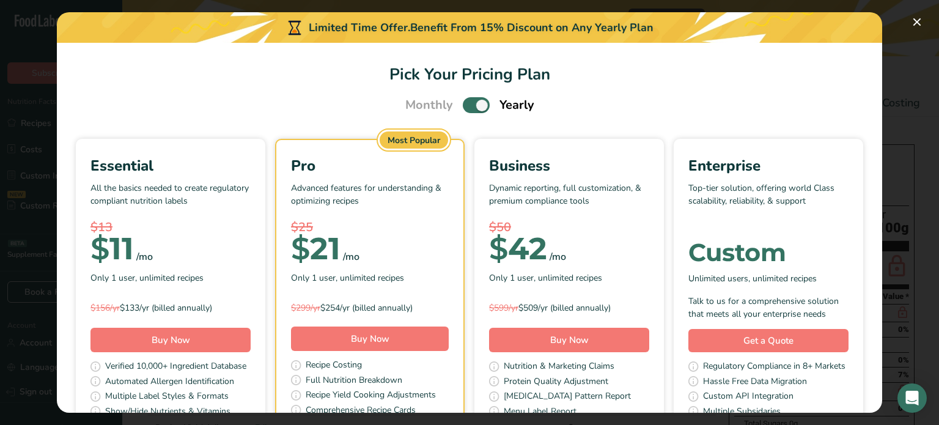
click at [425, 111] on span "Monthly" at bounding box center [429, 105] width 48 height 18
click at [469, 105] on span "Pick Your Pricing Plan Modal" at bounding box center [476, 104] width 27 height 15
click at [469, 105] on input "Pick Your Pricing Plan Modal" at bounding box center [467, 105] width 8 height 8
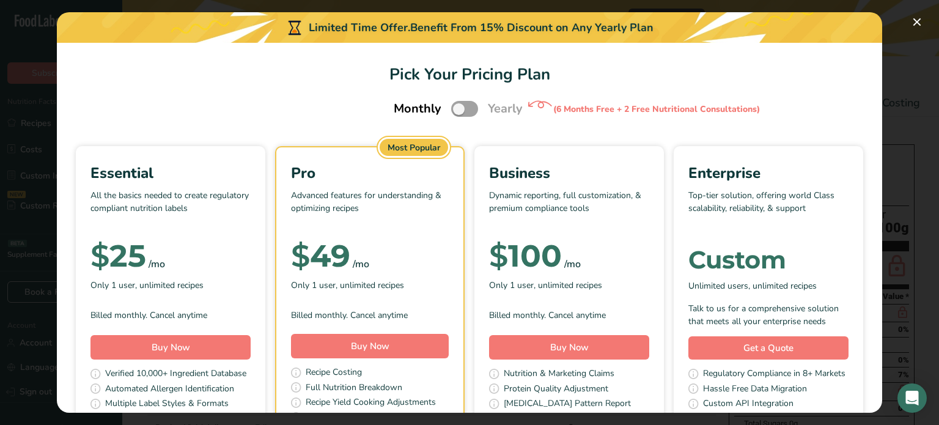
click at [448, 149] on div "Most Popular" at bounding box center [414, 147] width 68 height 17
click at [466, 111] on span "Pick Your Pricing Plan Modal" at bounding box center [464, 108] width 27 height 15
click at [459, 111] on input "Pick Your Pricing Plan Modal" at bounding box center [455, 109] width 8 height 8
checkbox input "true"
